Goal: Information Seeking & Learning: Compare options

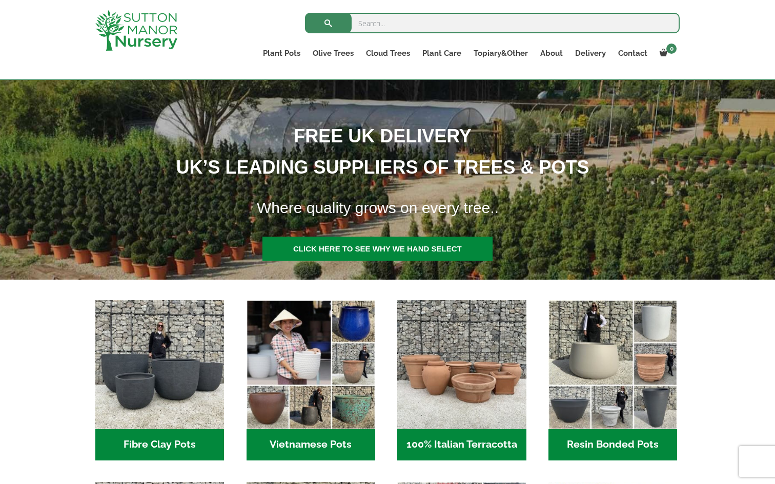
scroll to position [122, 0]
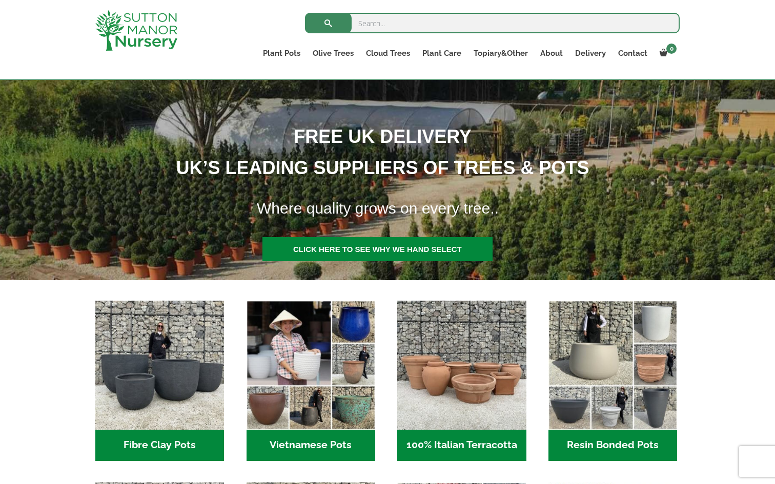
click at [317, 443] on h2 "Vietnamese Pots (55)" at bounding box center [310, 446] width 129 height 32
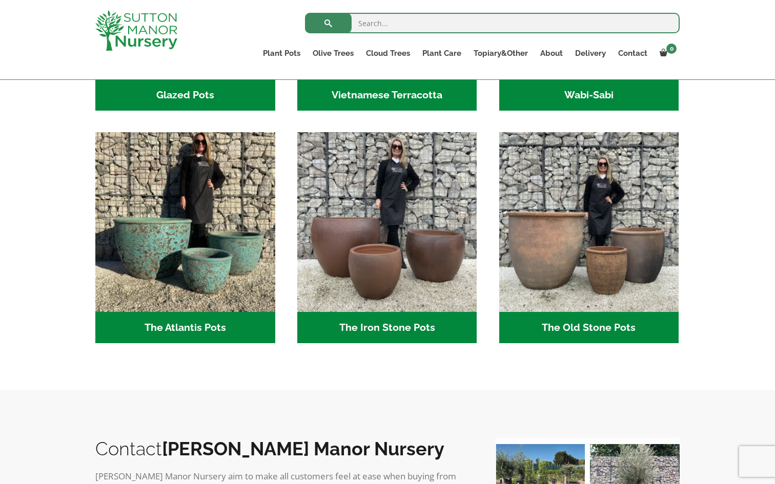
scroll to position [488, 0]
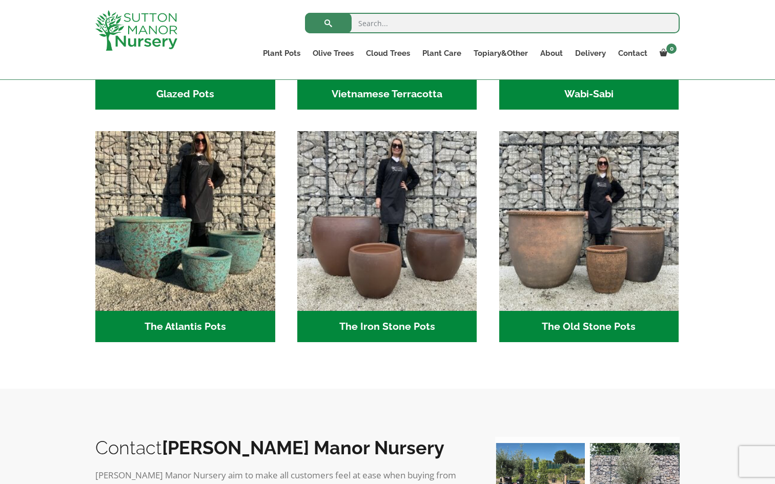
click at [185, 328] on h2 "The Atlantis Pots (11)" at bounding box center [185, 327] width 180 height 32
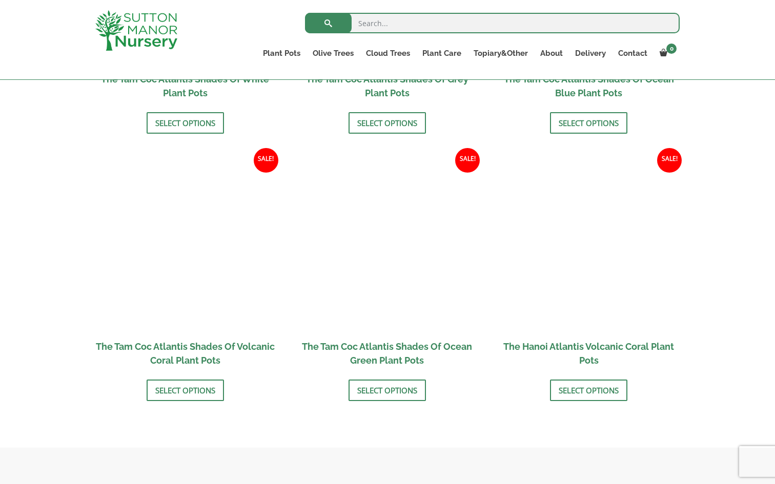
scroll to position [817, 0]
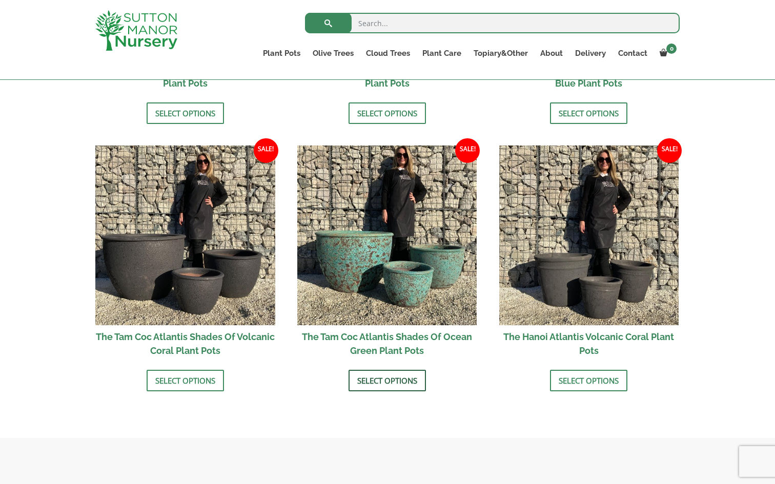
click at [387, 377] on link "Select options" at bounding box center [386, 381] width 77 height 22
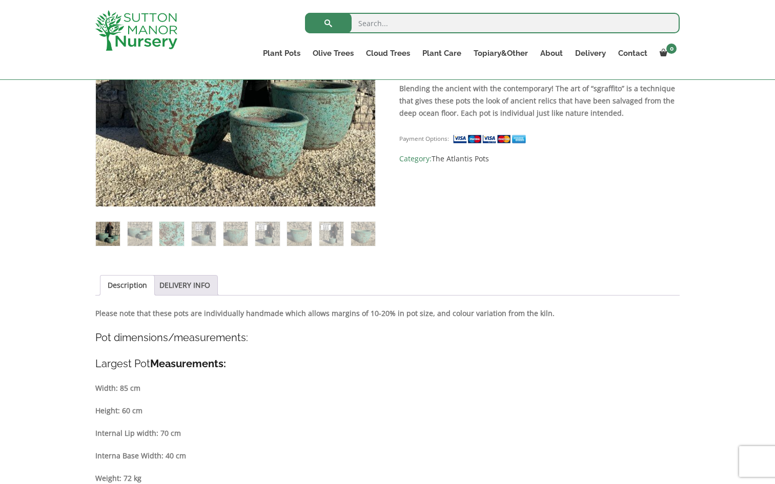
scroll to position [308, 0]
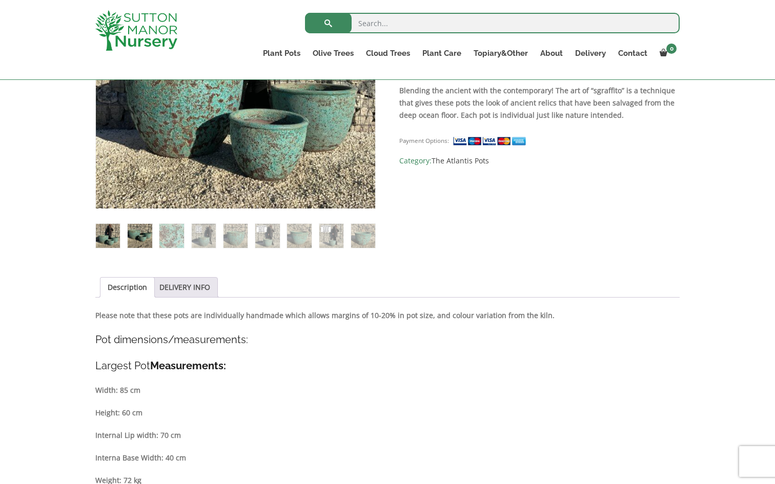
click at [150, 239] on img at bounding box center [140, 236] width 24 height 24
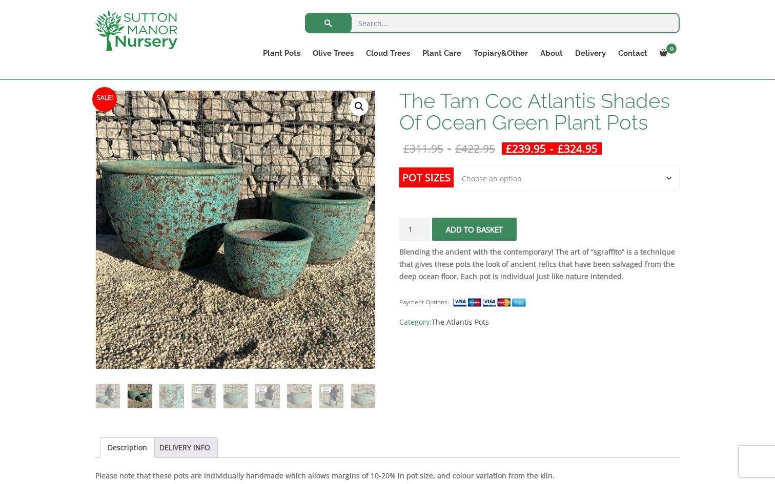
scroll to position [142, 0]
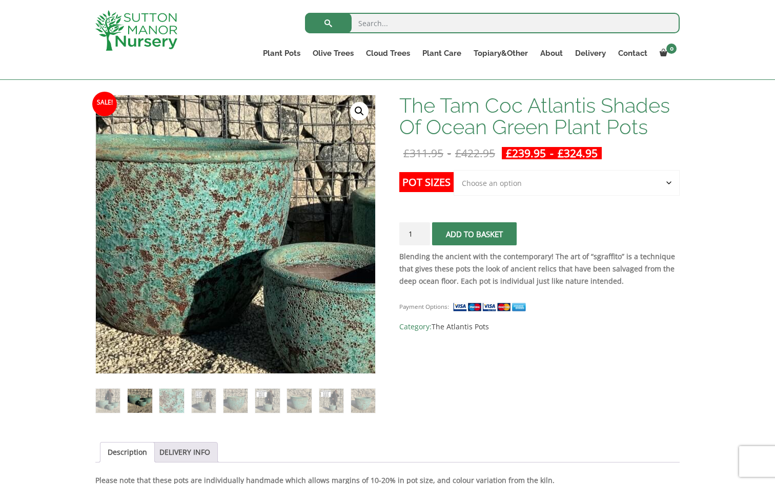
click at [177, 202] on img at bounding box center [285, 263] width 512 height 512
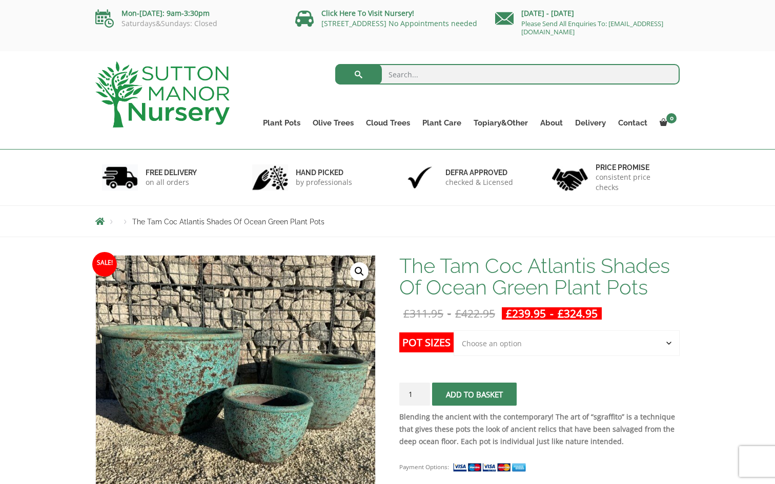
scroll to position [0, 0]
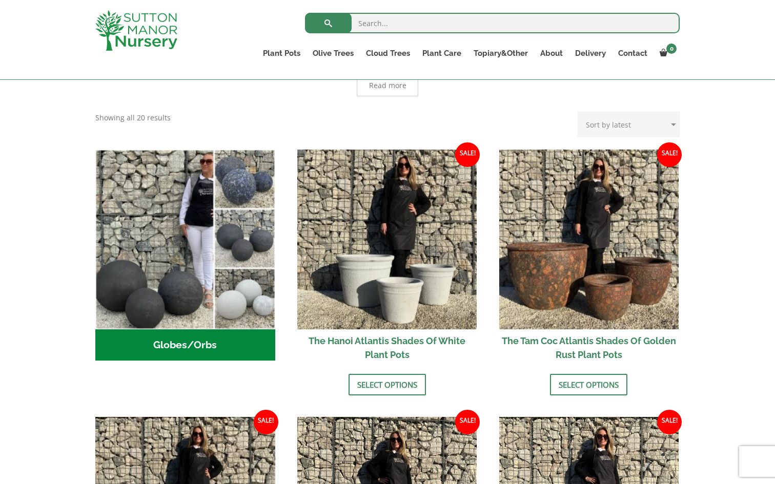
scroll to position [276, 0]
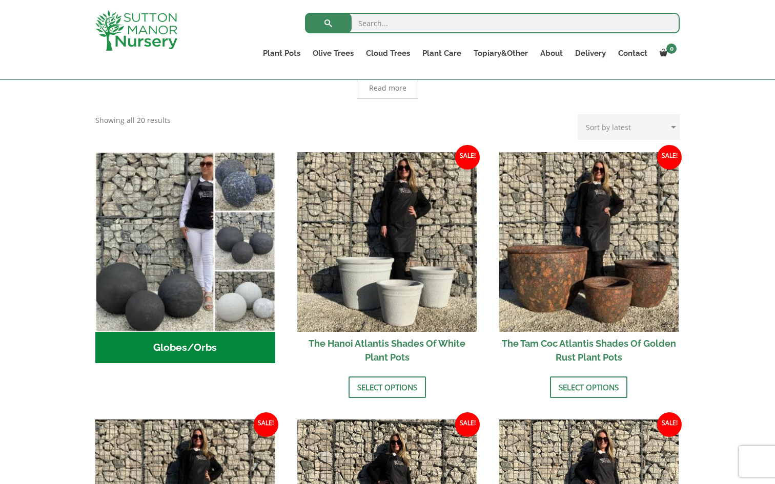
click at [566, 342] on h2 "The Tam Coc Atlantis Shades Of Golden Rust Plant Pots" at bounding box center [589, 350] width 180 height 37
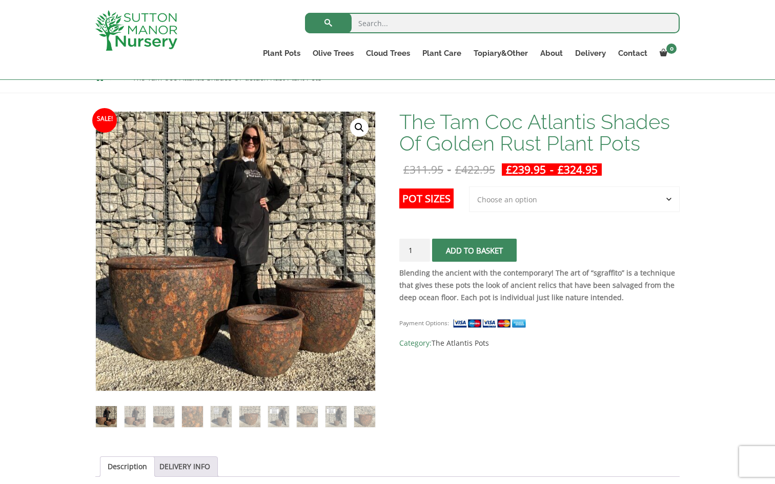
scroll to position [130, 0]
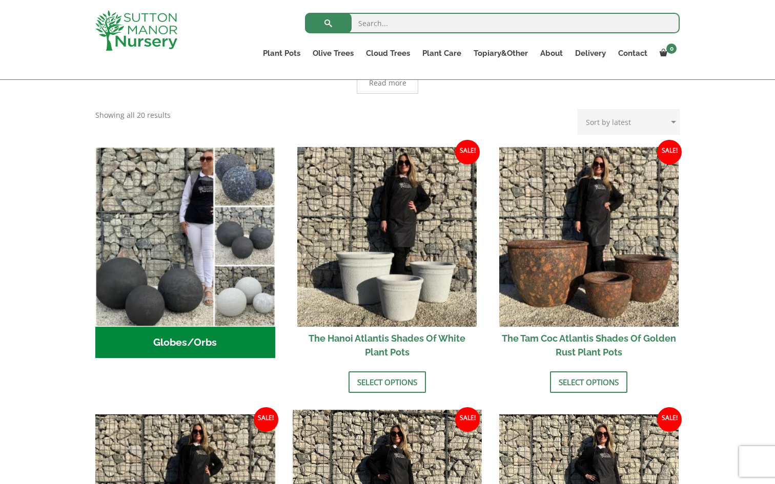
scroll to position [278, 0]
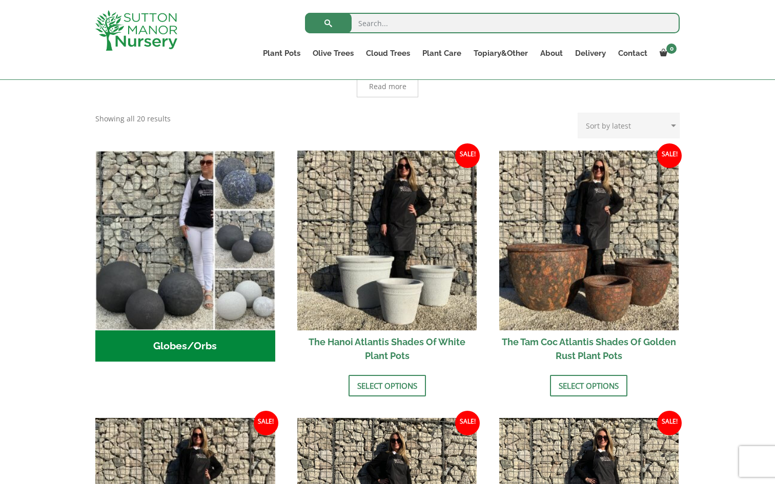
click at [571, 345] on h2 "The Tam Coc Atlantis Shades Of Golden Rust Plant Pots" at bounding box center [589, 349] width 180 height 37
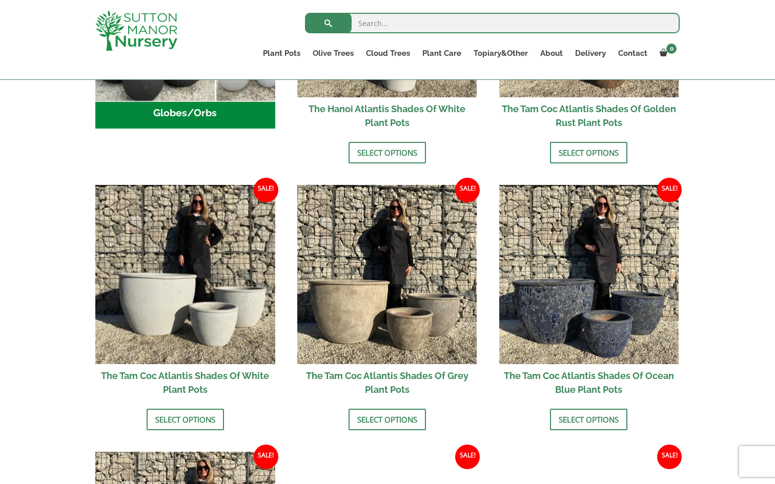
scroll to position [518, 0]
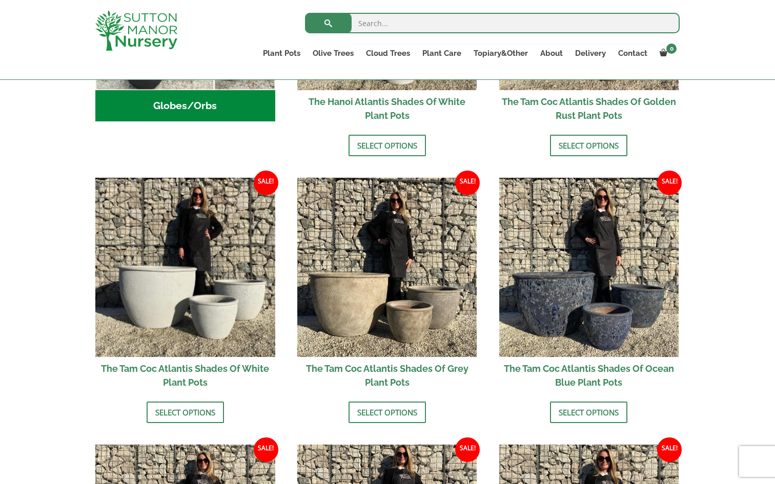
click at [376, 367] on h2 "The Tam Coc Atlantis Shades Of Grey Plant Pots" at bounding box center [387, 375] width 180 height 37
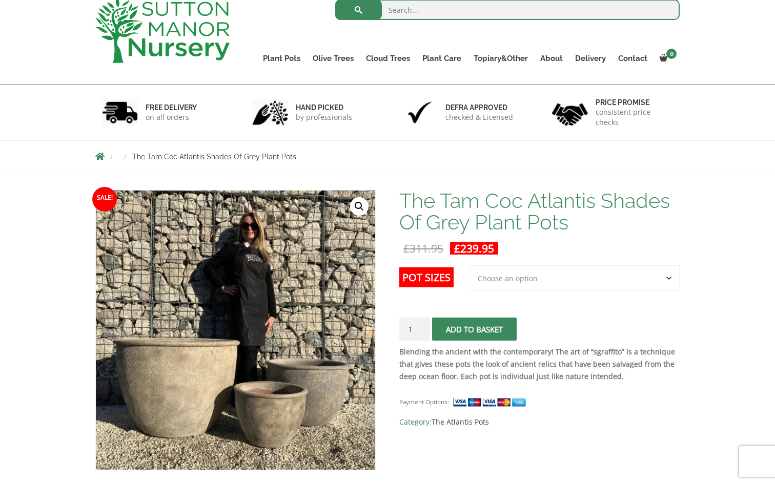
scroll to position [15, 0]
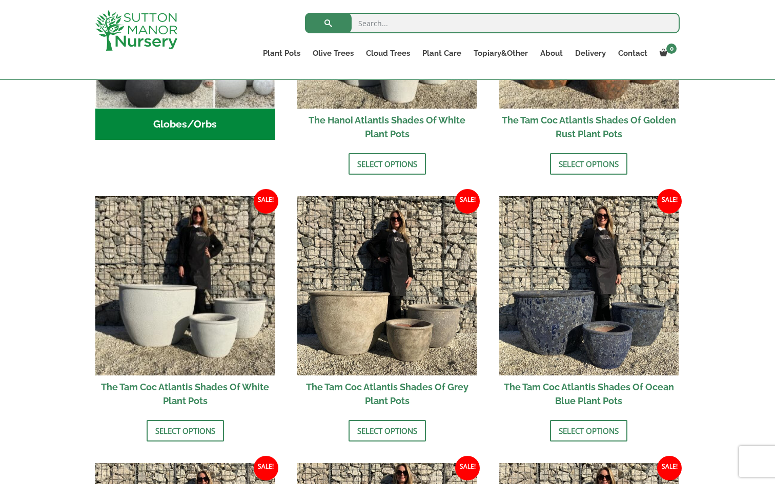
click at [509, 424] on li "Sale! £ 311.95 - £ 714.95 £ 239.95 - £ 549.95 The Tam Coc Atlantis Shades Of Oc…" at bounding box center [589, 319] width 180 height 246
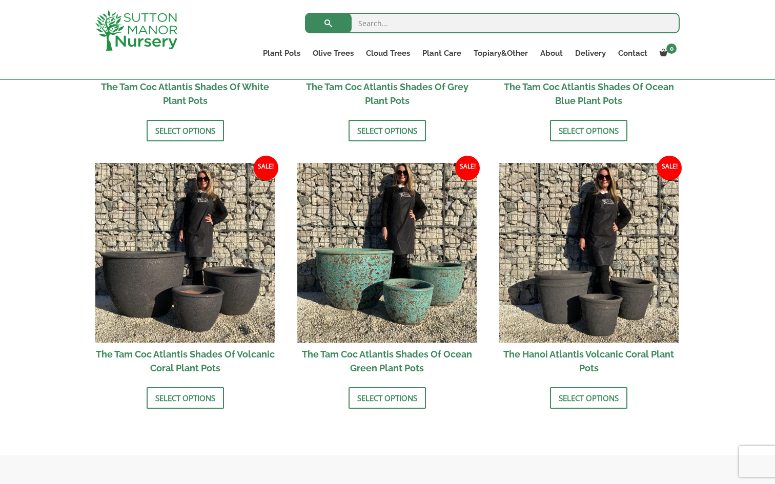
scroll to position [808, 0]
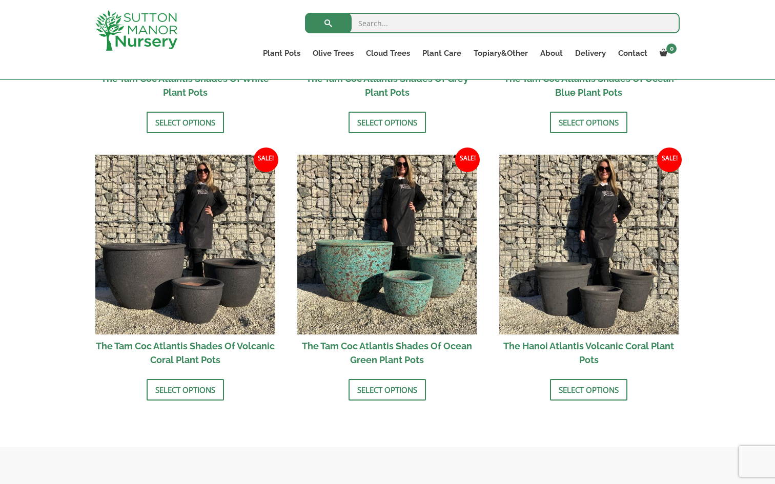
click at [186, 339] on h2 "The Tam Coc Atlantis Shades Of Volcanic Coral Plant Pots" at bounding box center [185, 353] width 180 height 37
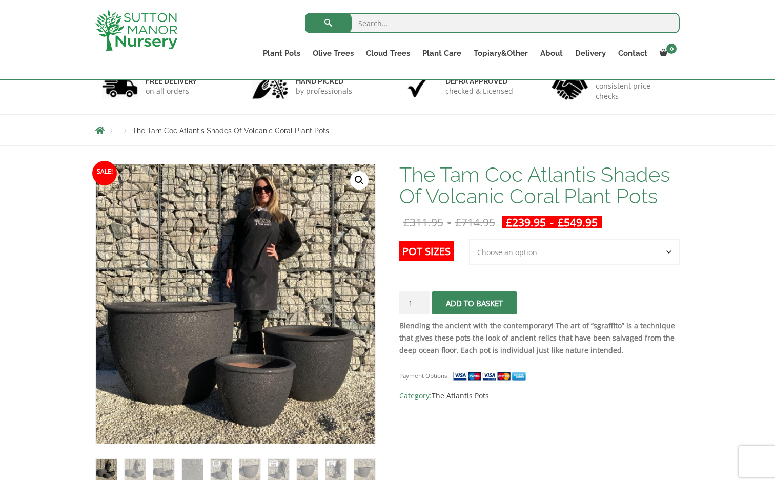
scroll to position [68, 0]
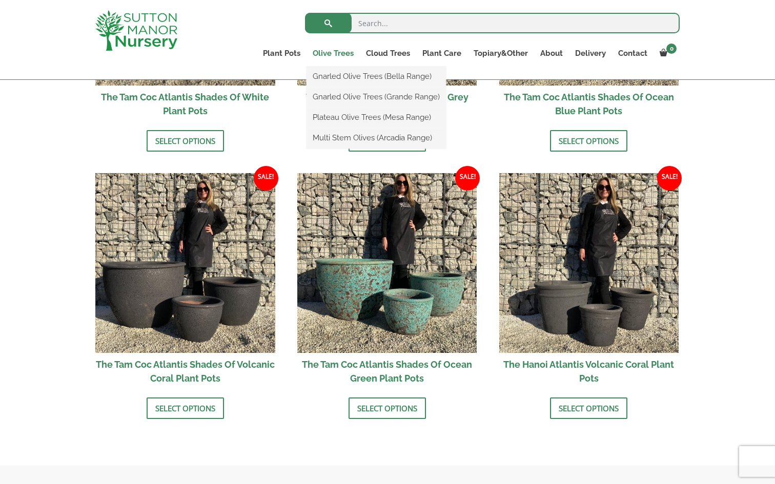
click at [334, 49] on link "Olive Trees" at bounding box center [332, 53] width 53 height 14
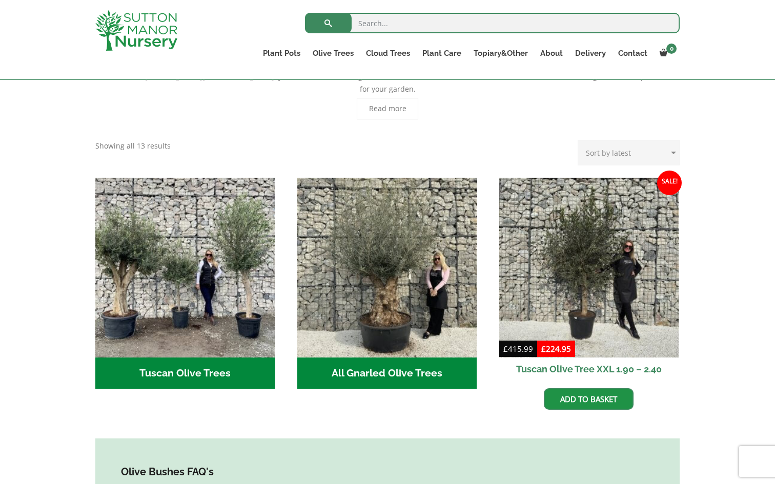
scroll to position [279, 0]
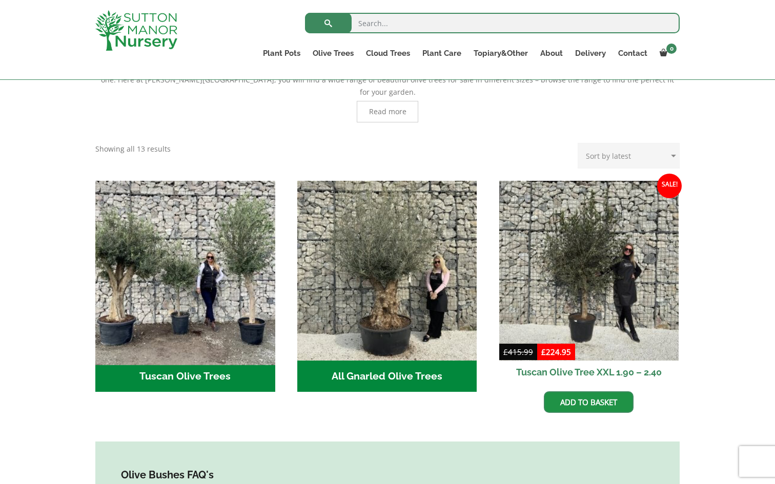
click at [190, 274] on img "Visit product category Tuscan Olive Trees" at bounding box center [185, 270] width 189 height 189
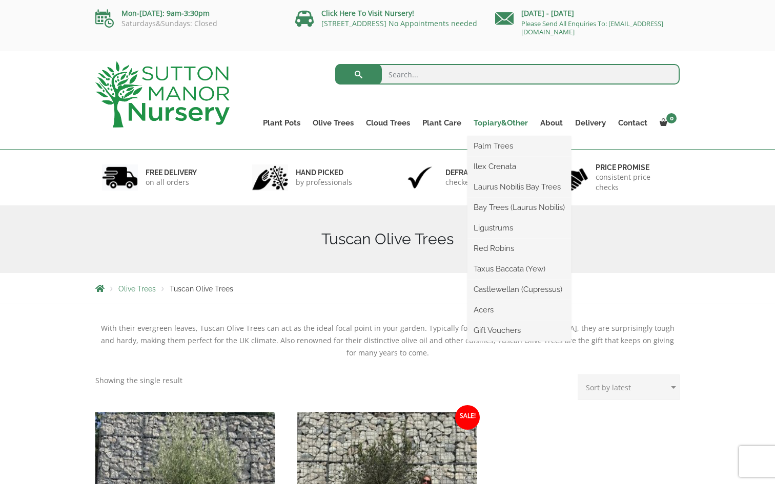
click at [490, 124] on link "Topiary&Other" at bounding box center [500, 123] width 67 height 14
click at [504, 271] on link "Taxus Baccata (Yew)" at bounding box center [519, 268] width 104 height 15
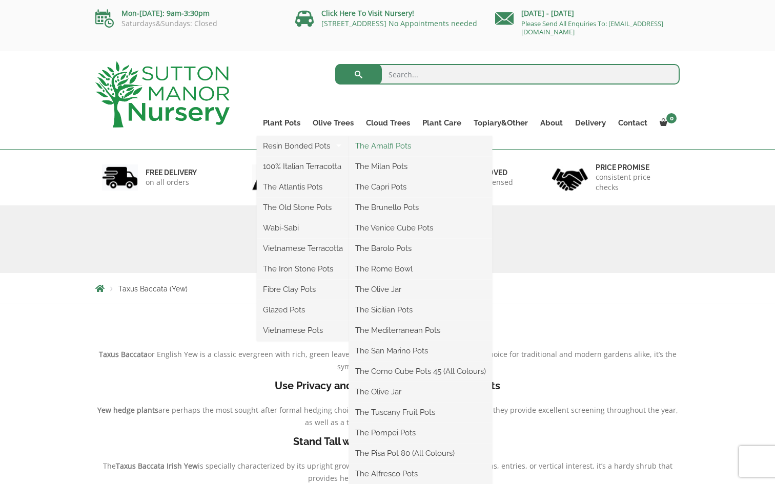
click at [372, 148] on link "The Amalfi Pots" at bounding box center [420, 145] width 143 height 15
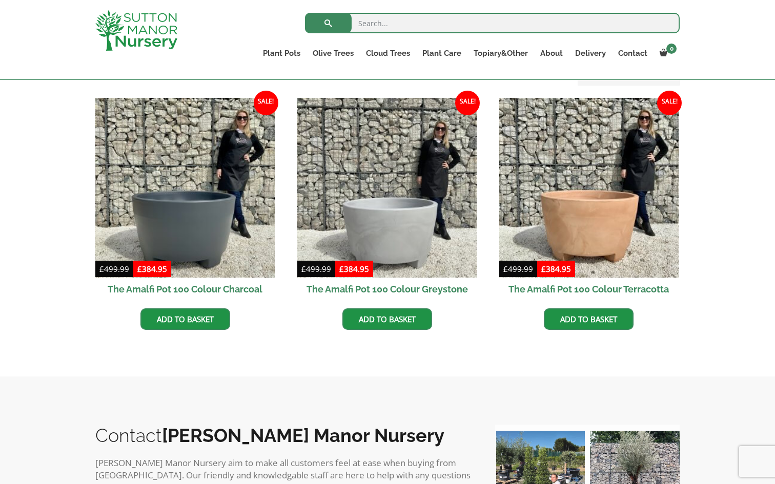
scroll to position [291, 0]
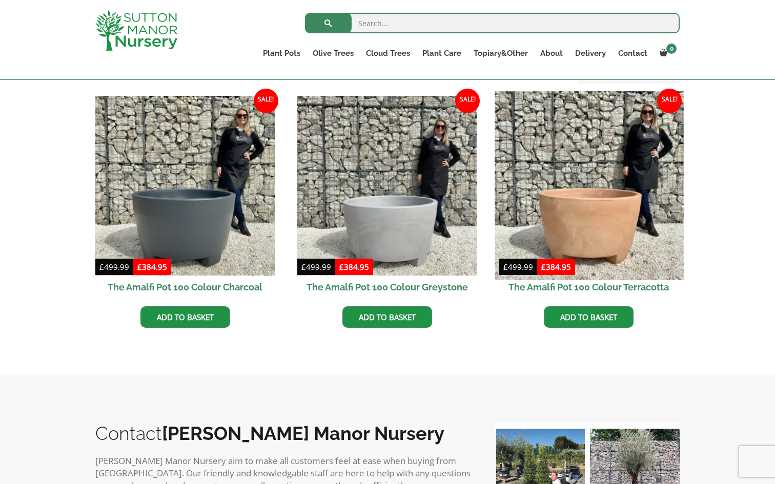
click at [592, 217] on img at bounding box center [588, 185] width 189 height 189
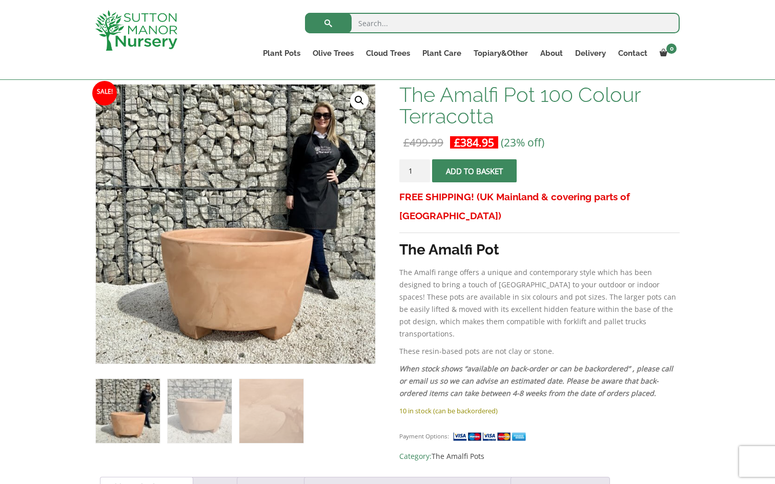
scroll to position [151, 0]
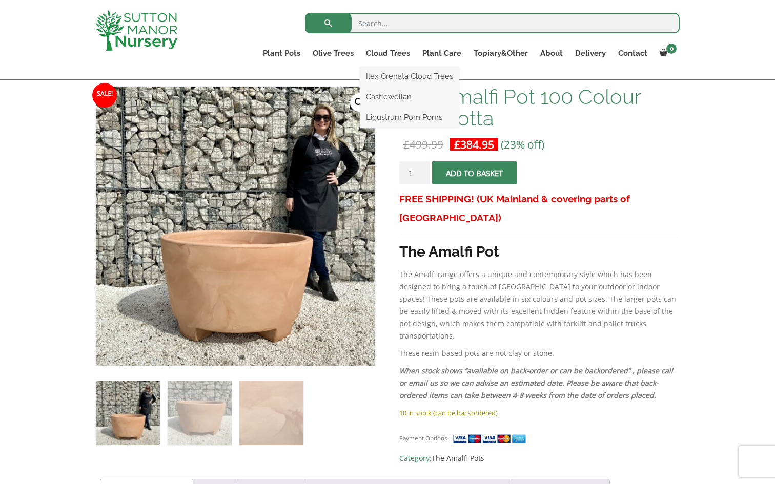
click at [397, 67] on ul "Ilex Crenata Cloud Trees Castlewellan Ligustrum Pom Poms" at bounding box center [409, 97] width 99 height 61
click at [397, 54] on link "Cloud Trees" at bounding box center [388, 53] width 56 height 14
click at [397, 76] on link "Ilex Crenata Cloud Trees" at bounding box center [409, 76] width 99 height 15
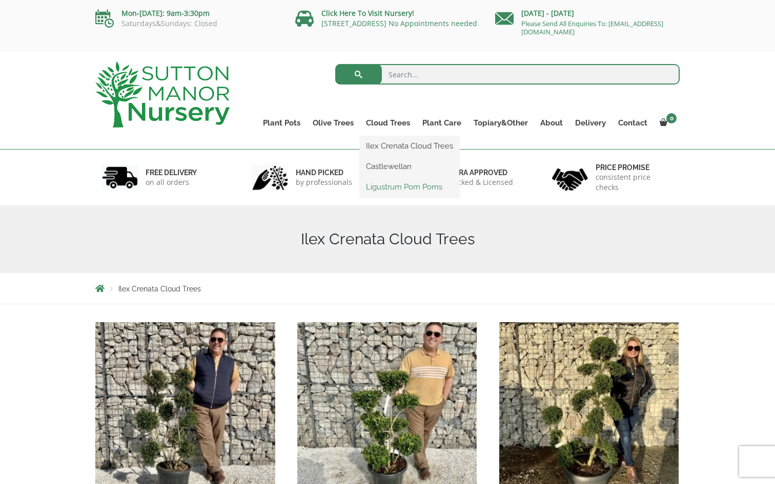
click at [393, 187] on link "Ligustrum Pom Poms" at bounding box center [409, 186] width 99 height 15
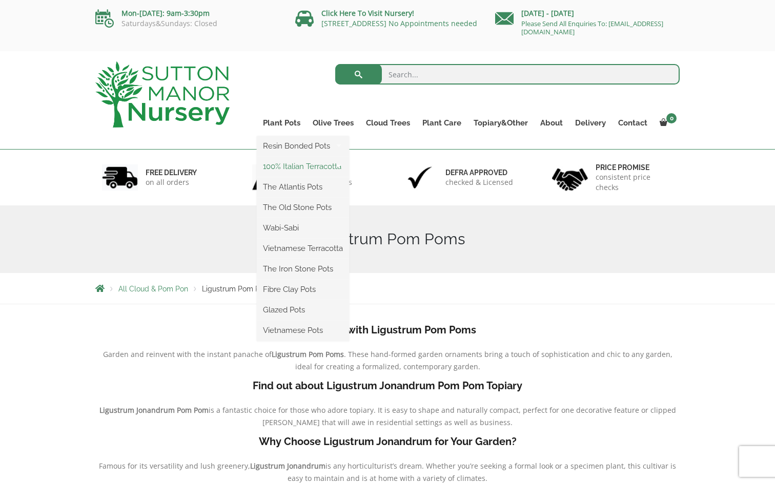
click at [302, 163] on link "100% Italian Terracotta" at bounding box center [303, 166] width 92 height 15
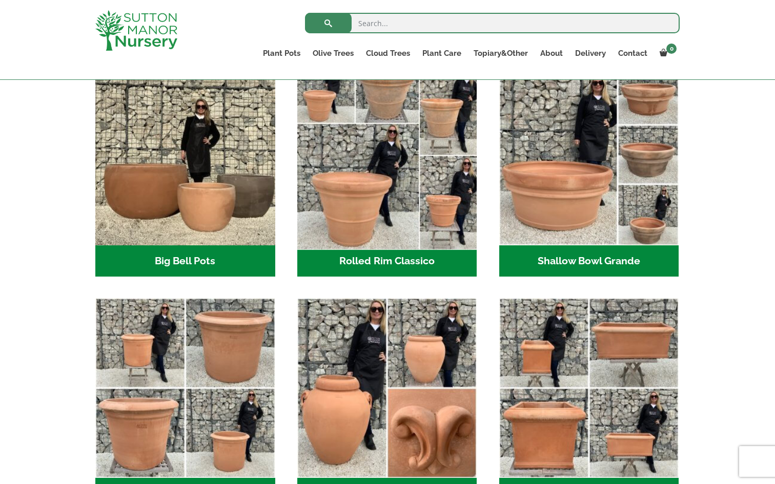
scroll to position [350, 0]
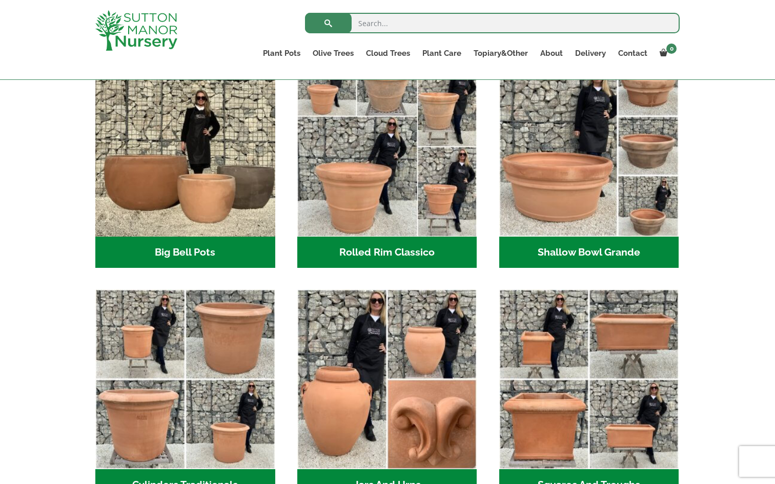
click at [583, 252] on h2 "Shallow Bowl Grande (2)" at bounding box center [589, 253] width 180 height 32
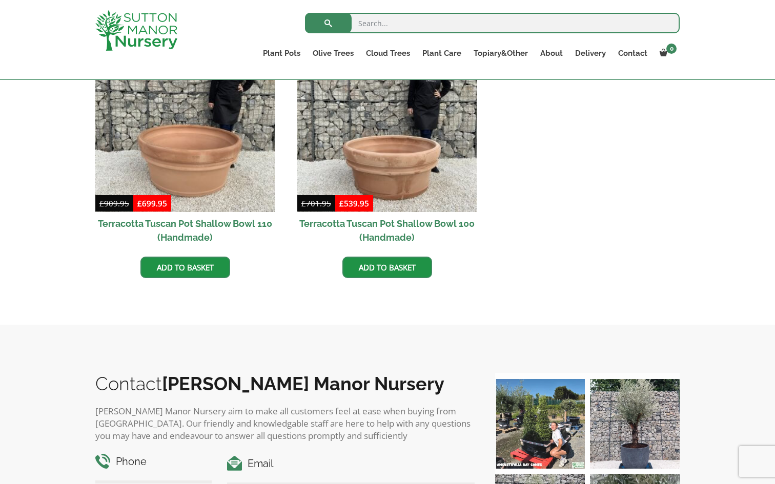
scroll to position [522, 0]
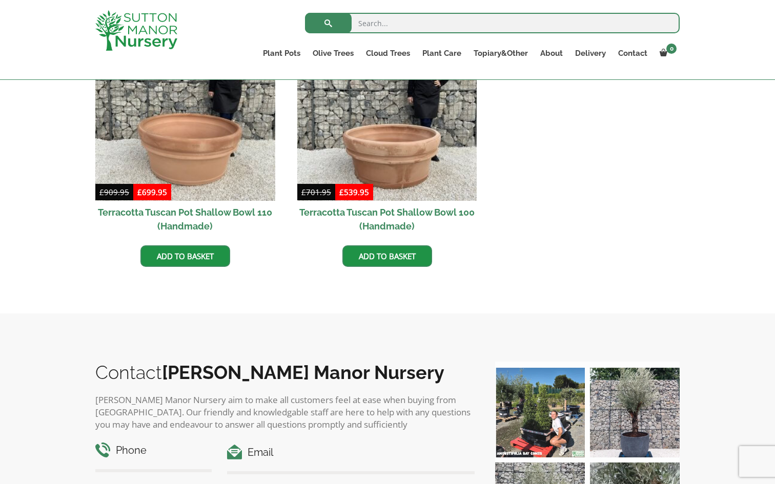
click at [369, 214] on h2 "Terracotta Tuscan Pot Shallow Bowl 100 (Handmade)" at bounding box center [387, 219] width 180 height 37
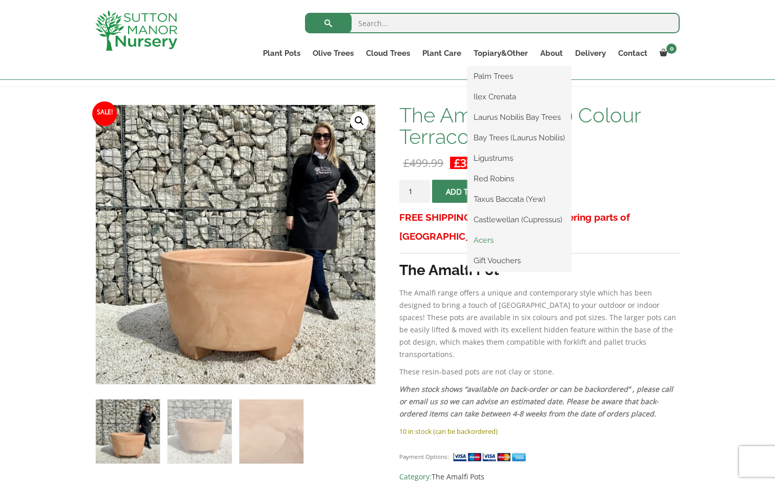
click at [490, 238] on link "Acers" at bounding box center [519, 240] width 104 height 15
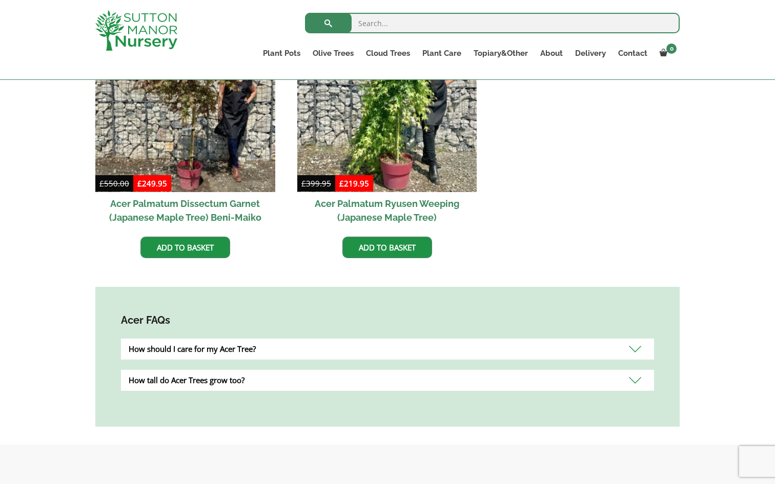
scroll to position [371, 0]
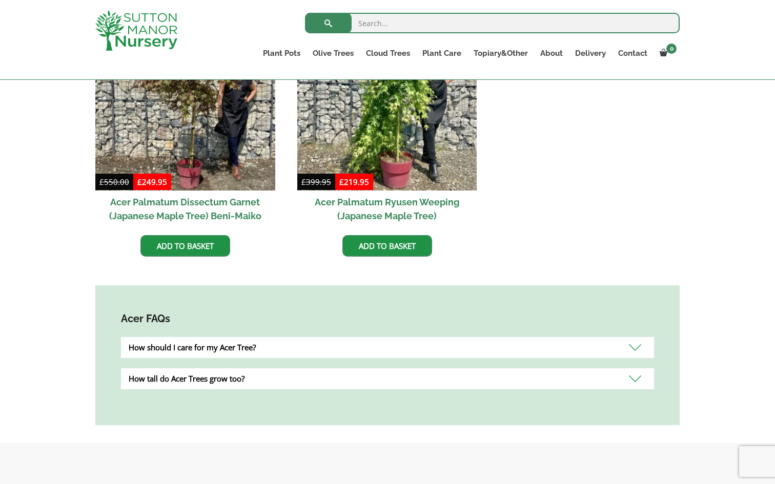
click at [391, 202] on h2 "Acer Palmatum Ryusen Weeping (Japanese Maple Tree)" at bounding box center [387, 209] width 180 height 37
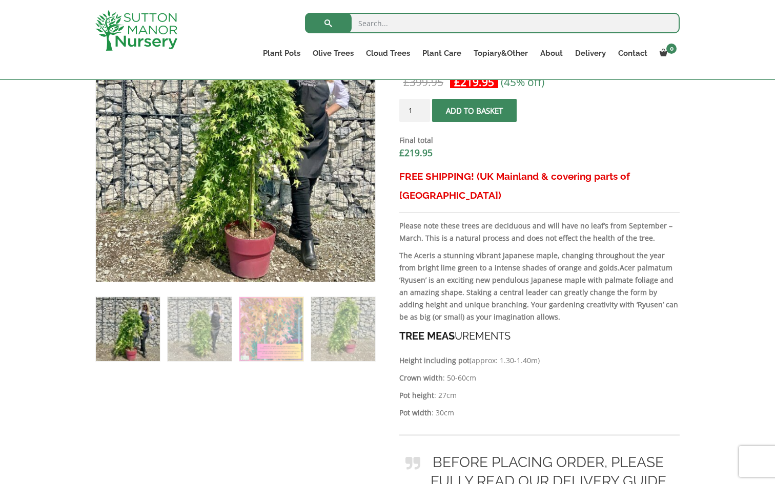
scroll to position [406, 0]
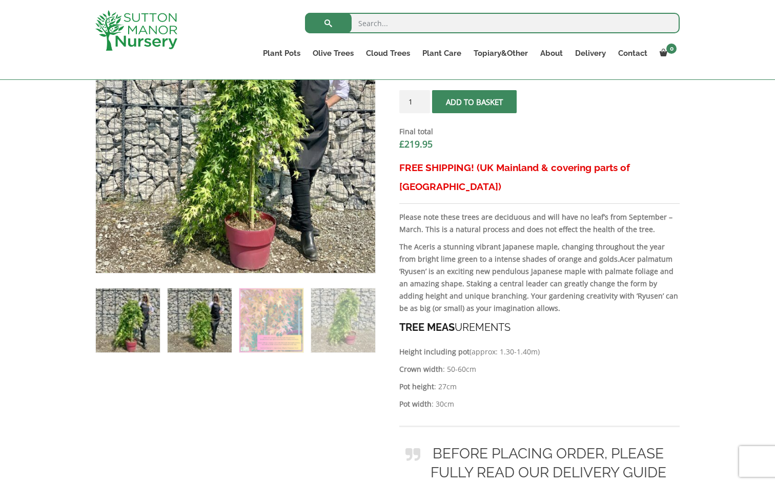
click at [205, 329] on img at bounding box center [200, 320] width 64 height 64
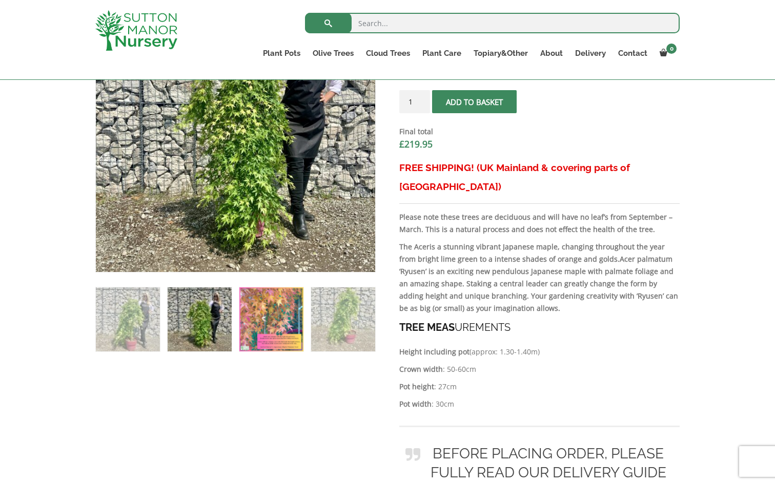
click at [256, 312] on img at bounding box center [271, 319] width 64 height 64
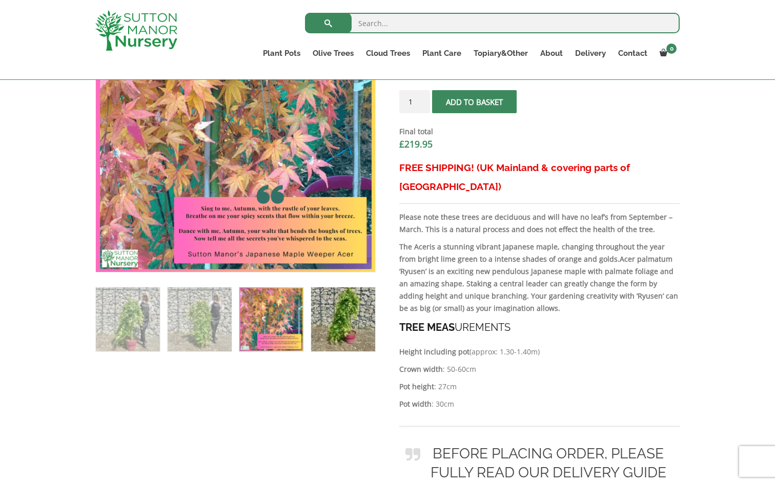
click at [333, 314] on img at bounding box center [343, 319] width 64 height 64
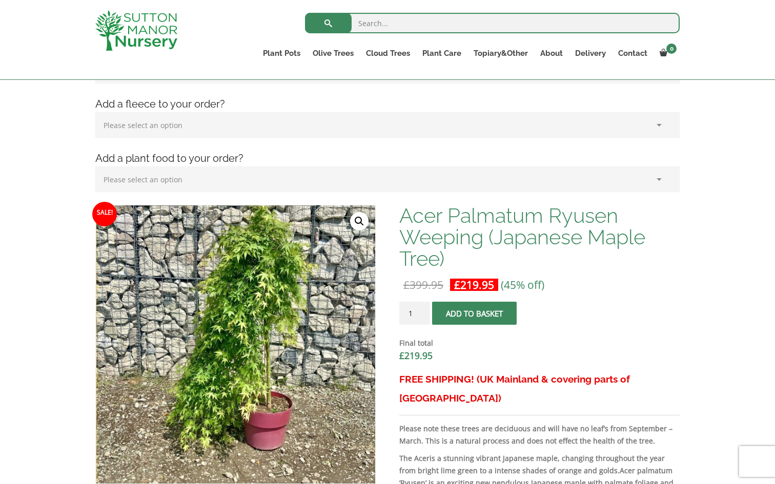
scroll to position [197, 0]
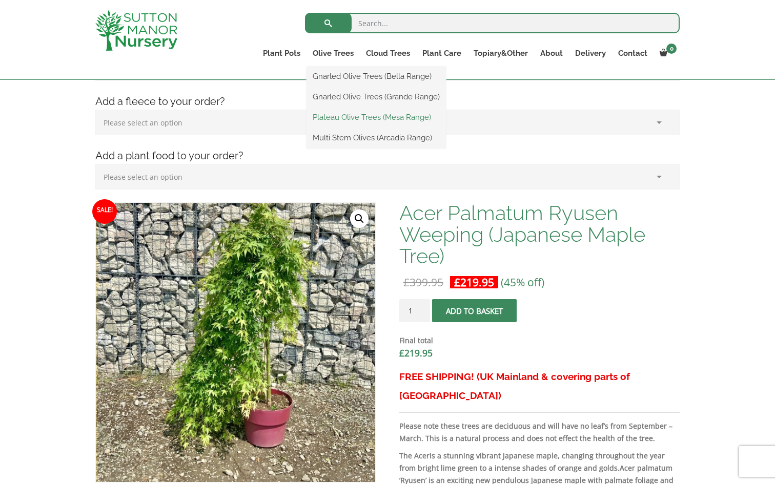
click at [345, 117] on link "Plateau Olive Trees (Mesa Range)" at bounding box center [375, 117] width 139 height 15
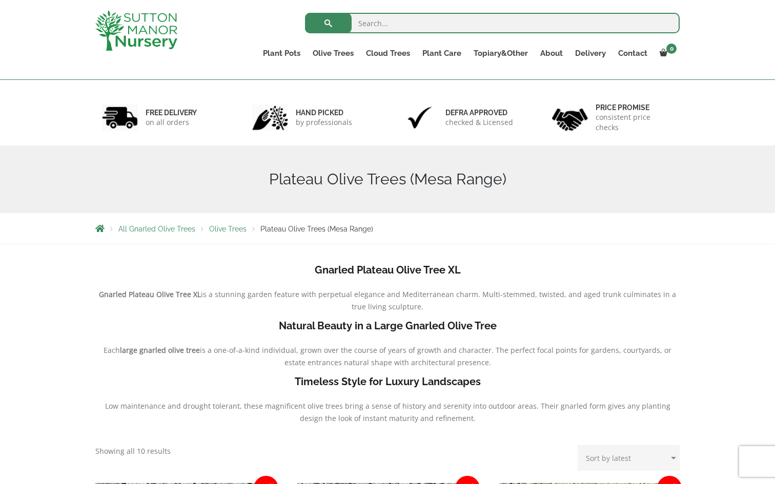
scroll to position [-2, 0]
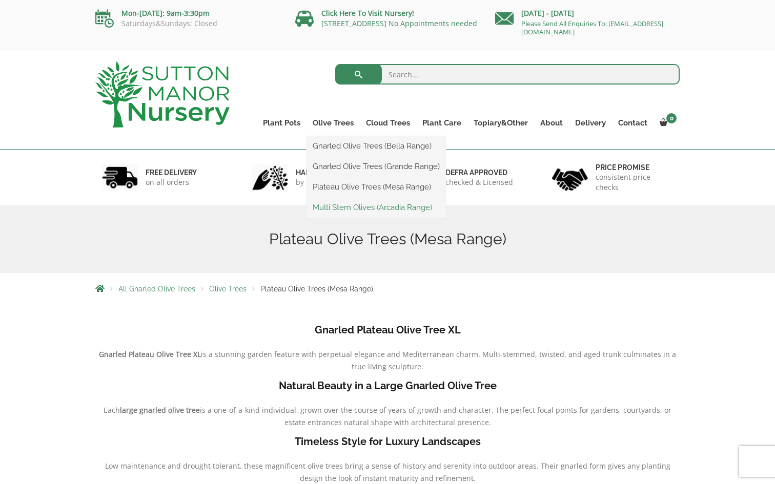
click at [339, 208] on link "Multi Stem Olives (Arcadia Range)" at bounding box center [375, 207] width 139 height 15
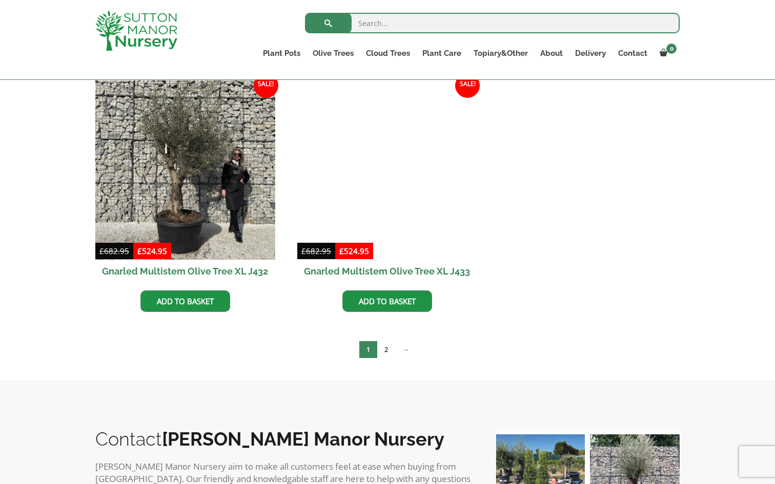
scroll to position [1460, 0]
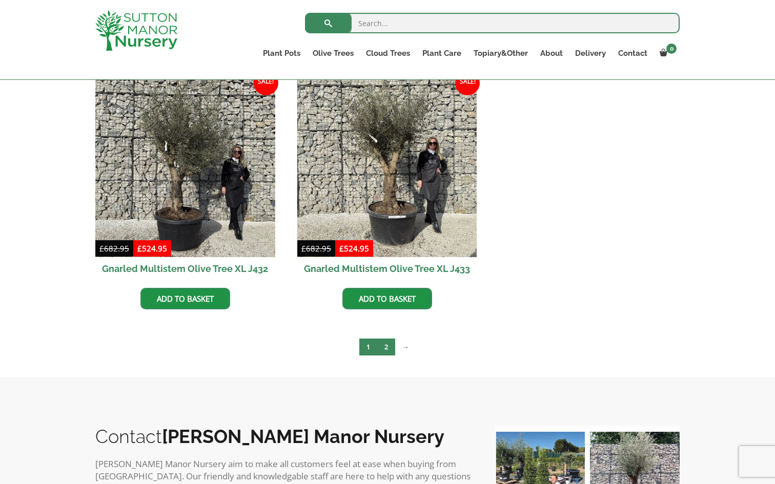
click at [388, 348] on link "2" at bounding box center [386, 347] width 18 height 17
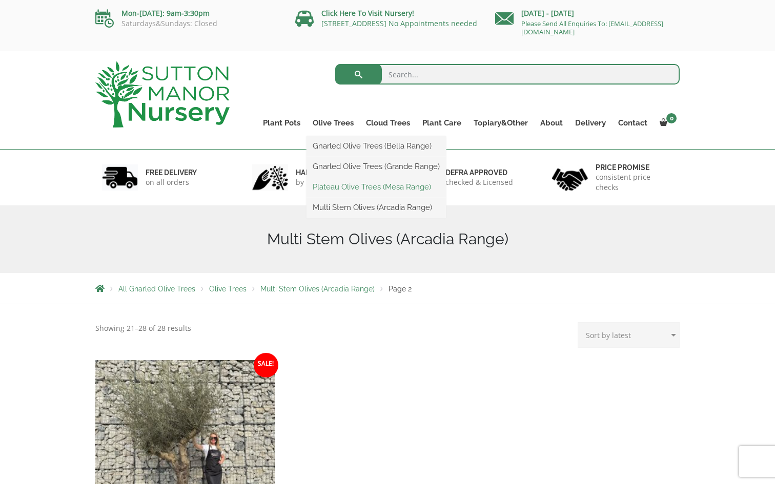
click at [342, 184] on link "Plateau Olive Trees (Mesa Range)" at bounding box center [375, 186] width 139 height 15
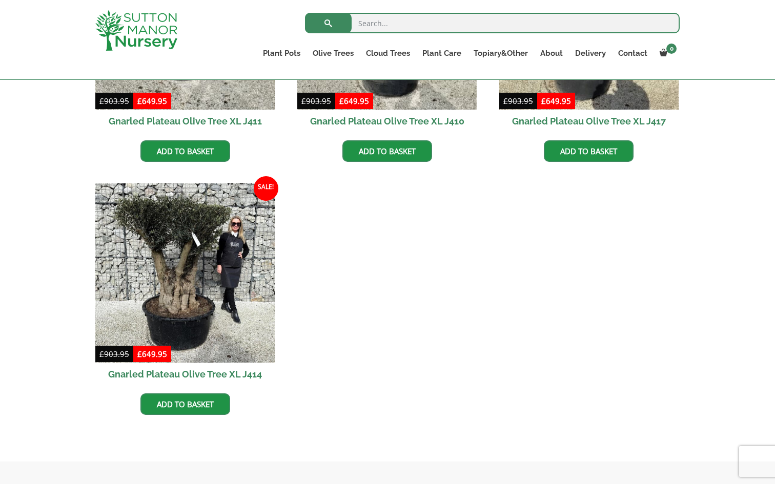
scroll to position [596, 0]
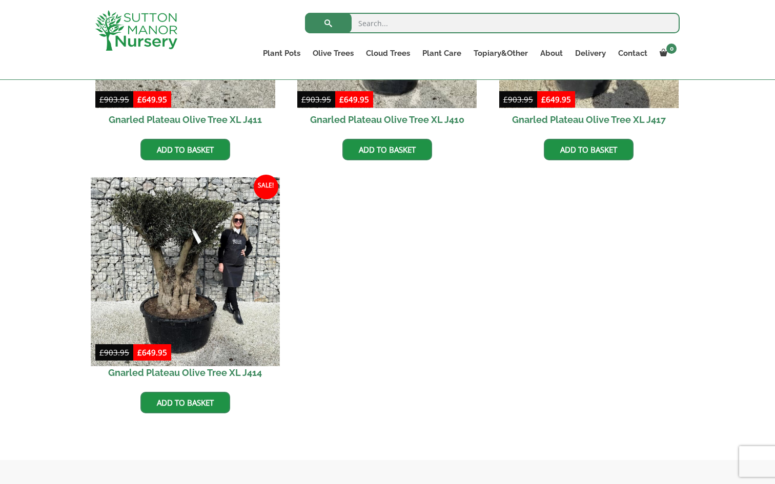
click at [198, 287] on img at bounding box center [185, 271] width 189 height 189
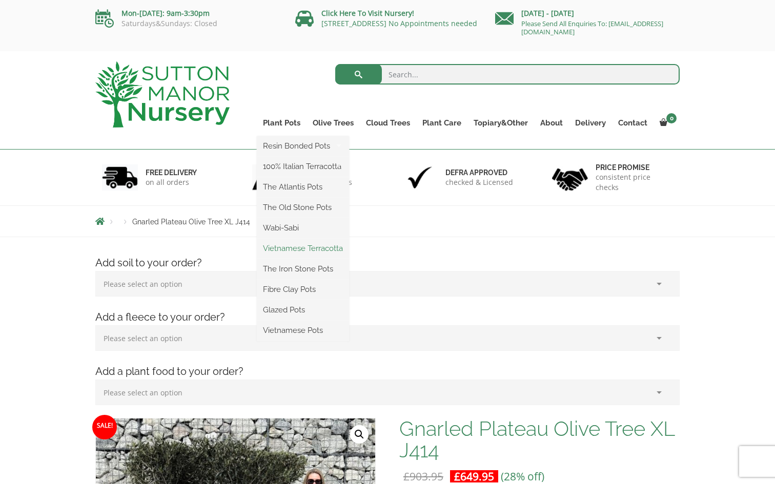
click at [293, 249] on link "Vietnamese Terracotta" at bounding box center [303, 248] width 92 height 15
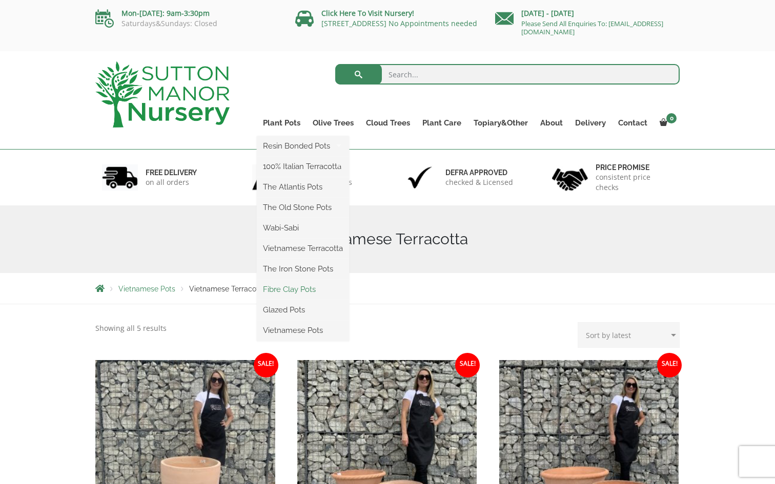
click at [290, 292] on link "Fibre Clay Pots" at bounding box center [303, 289] width 92 height 15
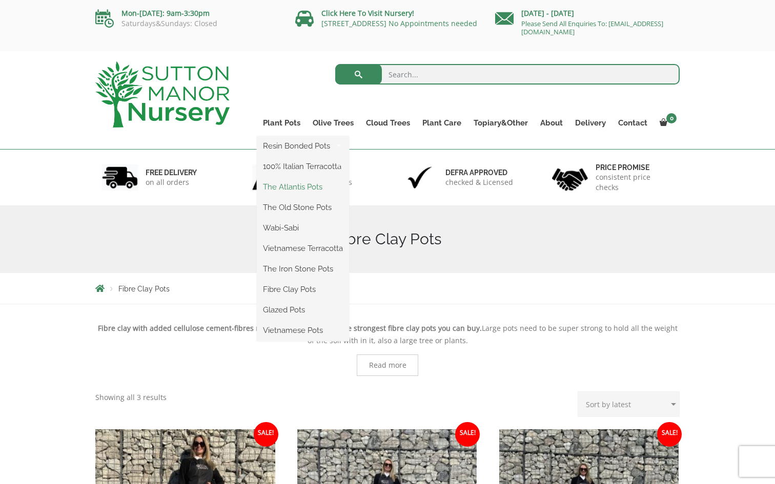
click at [302, 187] on link "The Atlantis Pots" at bounding box center [303, 186] width 92 height 15
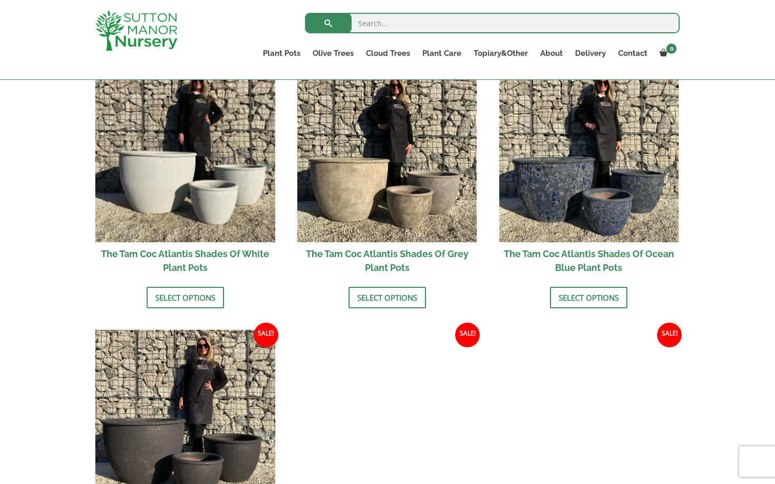
scroll to position [630, 0]
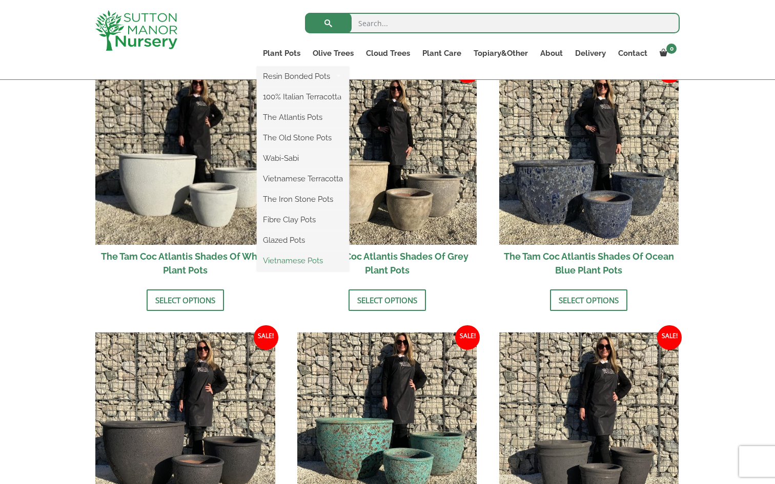
click at [288, 263] on link "Vietnamese Pots" at bounding box center [303, 260] width 92 height 15
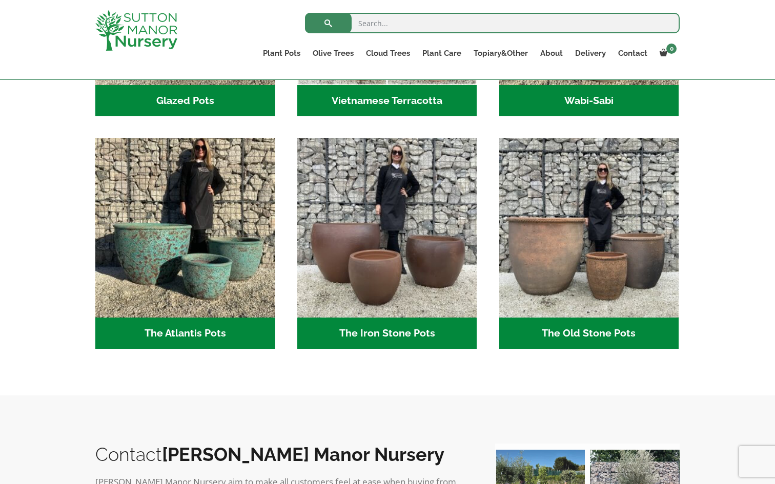
scroll to position [484, 0]
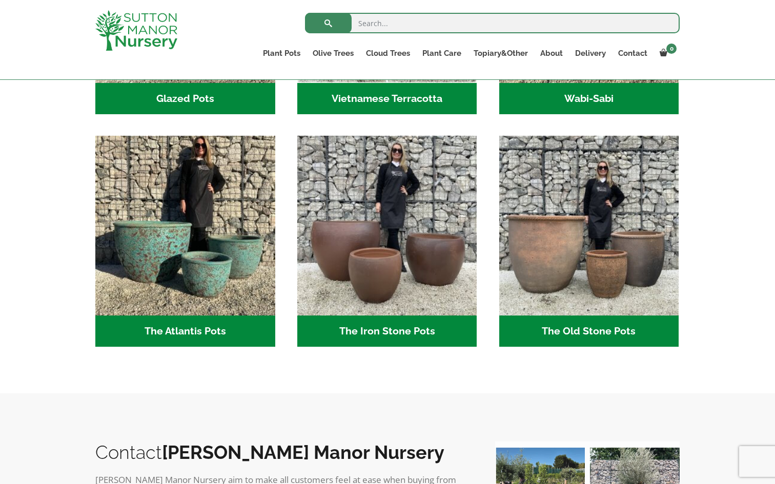
click at [589, 333] on h2 "The Old Stone Pots (7)" at bounding box center [589, 332] width 180 height 32
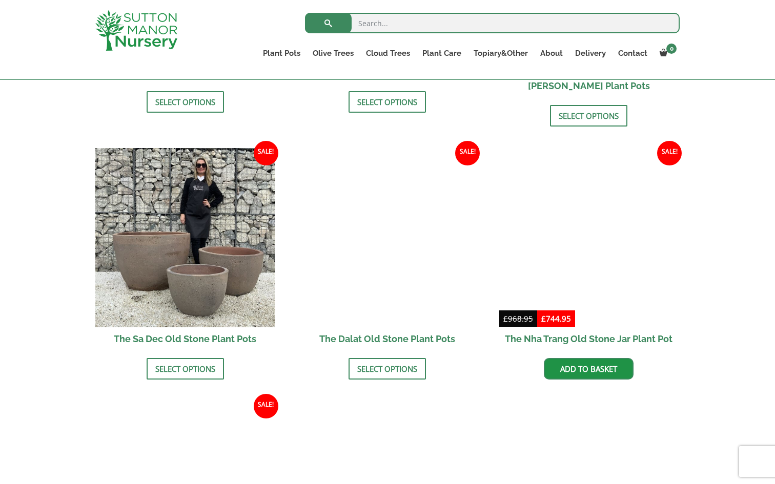
scroll to position [555, 0]
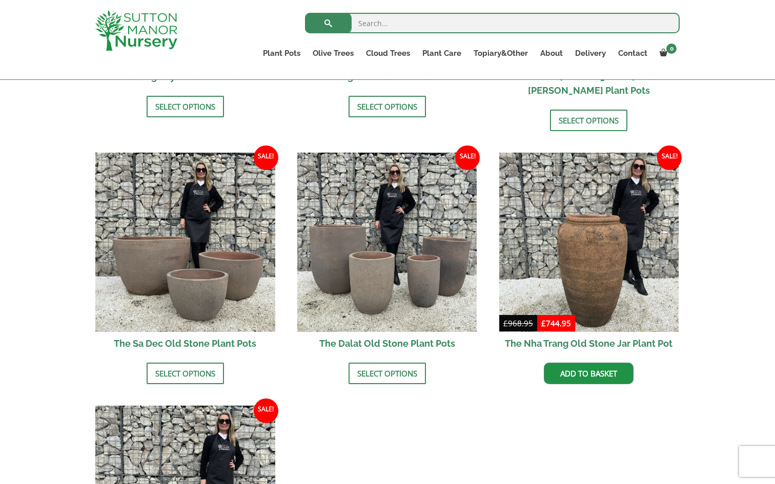
click at [209, 332] on h2 "The Sa Dec Old Stone Plant Pots" at bounding box center [185, 343] width 180 height 23
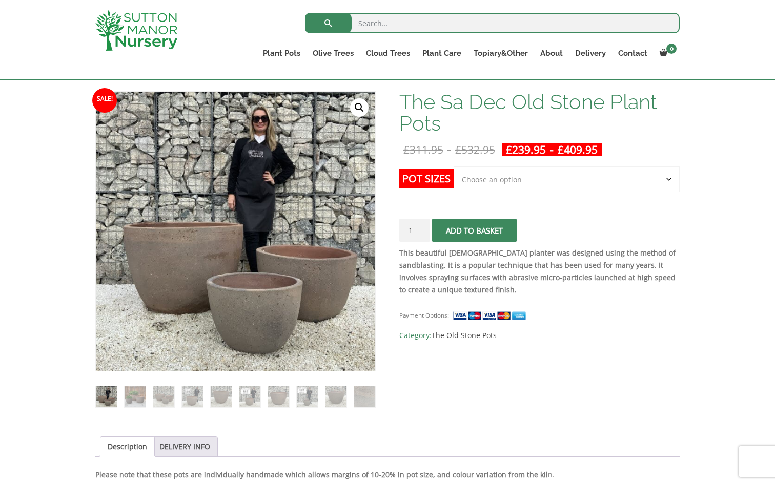
scroll to position [141, 0]
